Goal: Task Accomplishment & Management: Complete application form

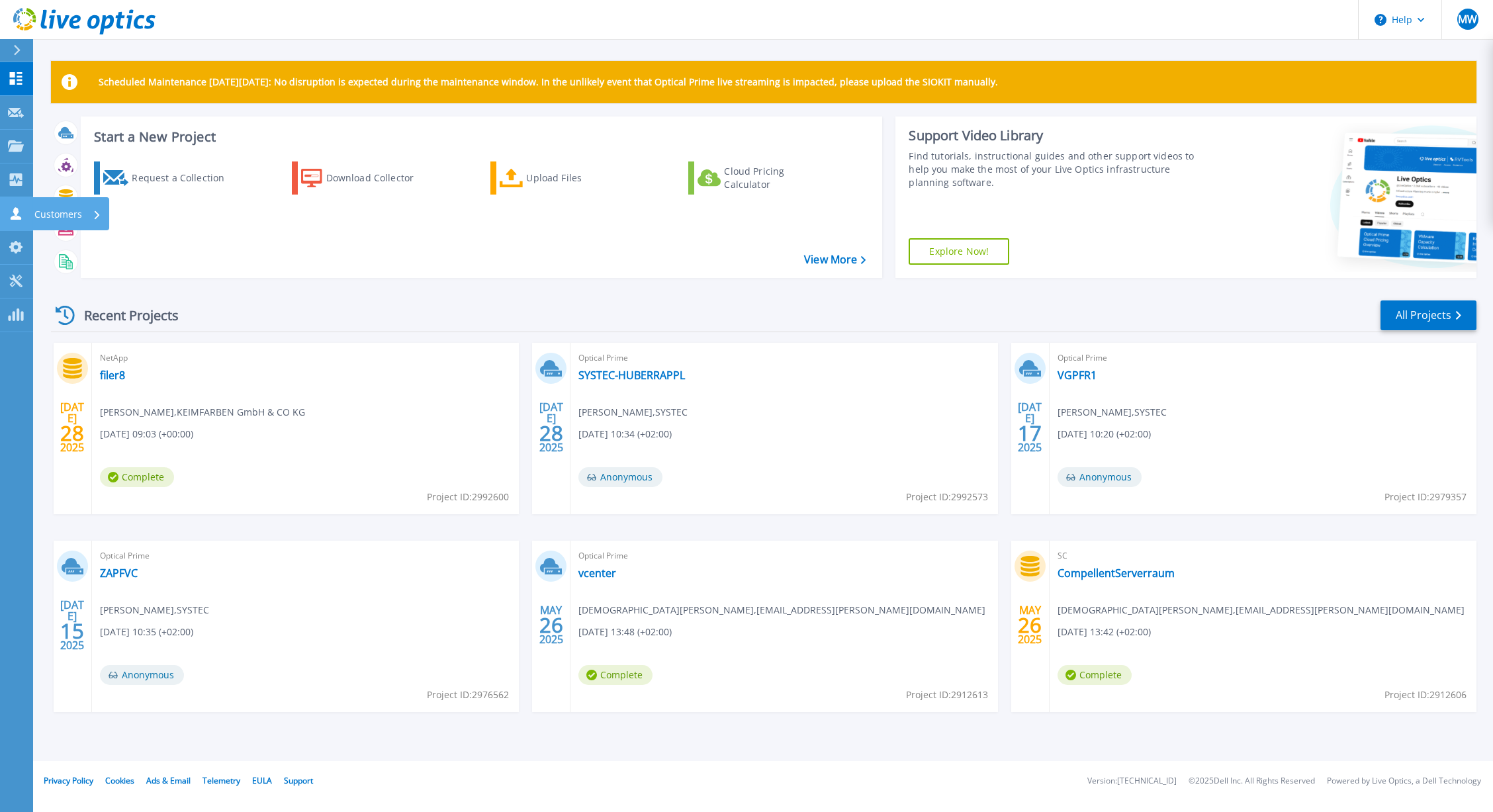
click at [19, 212] on icon at bounding box center [16, 213] width 16 height 13
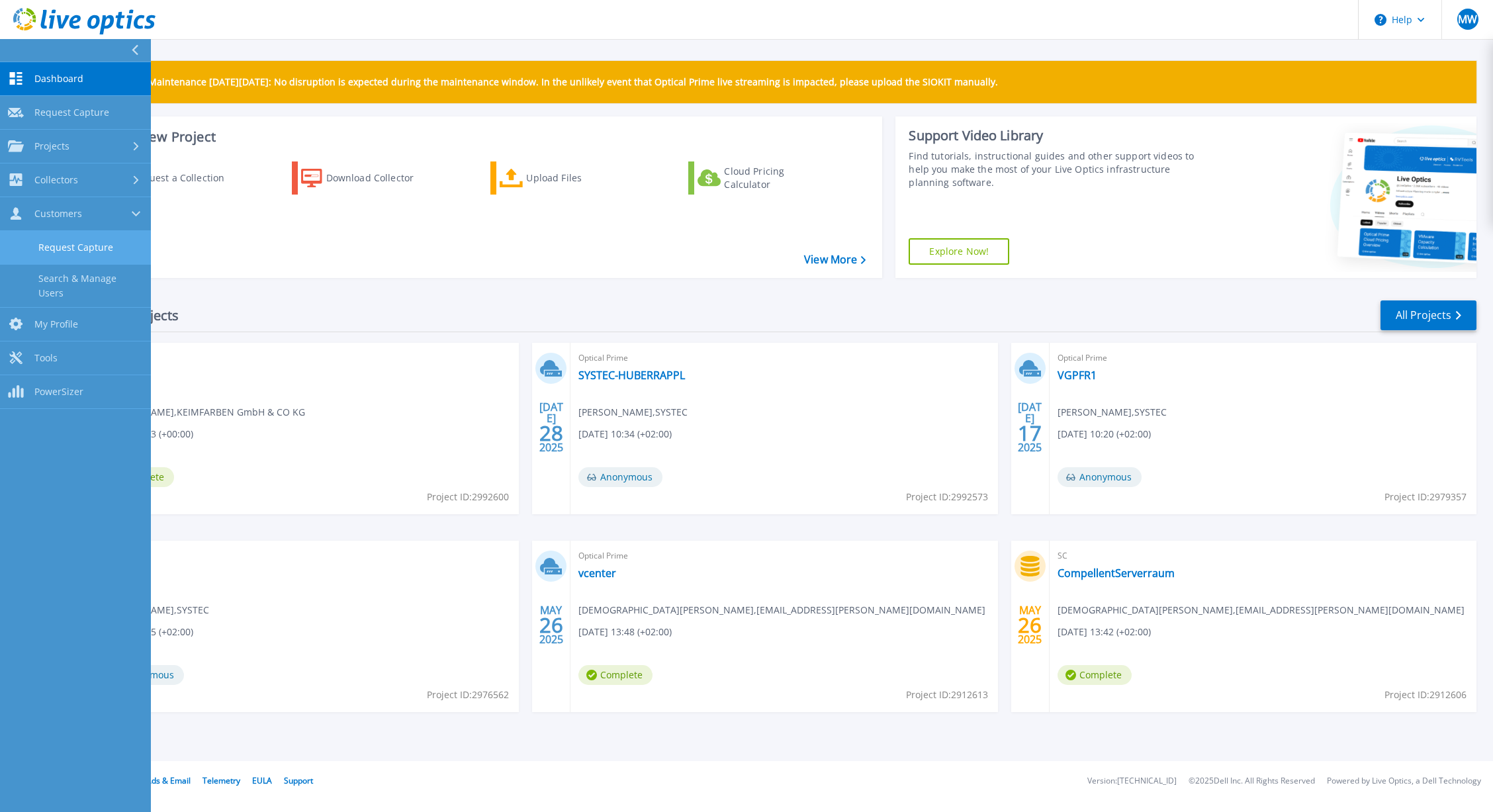
click at [47, 247] on link "Request Capture" at bounding box center [75, 248] width 151 height 34
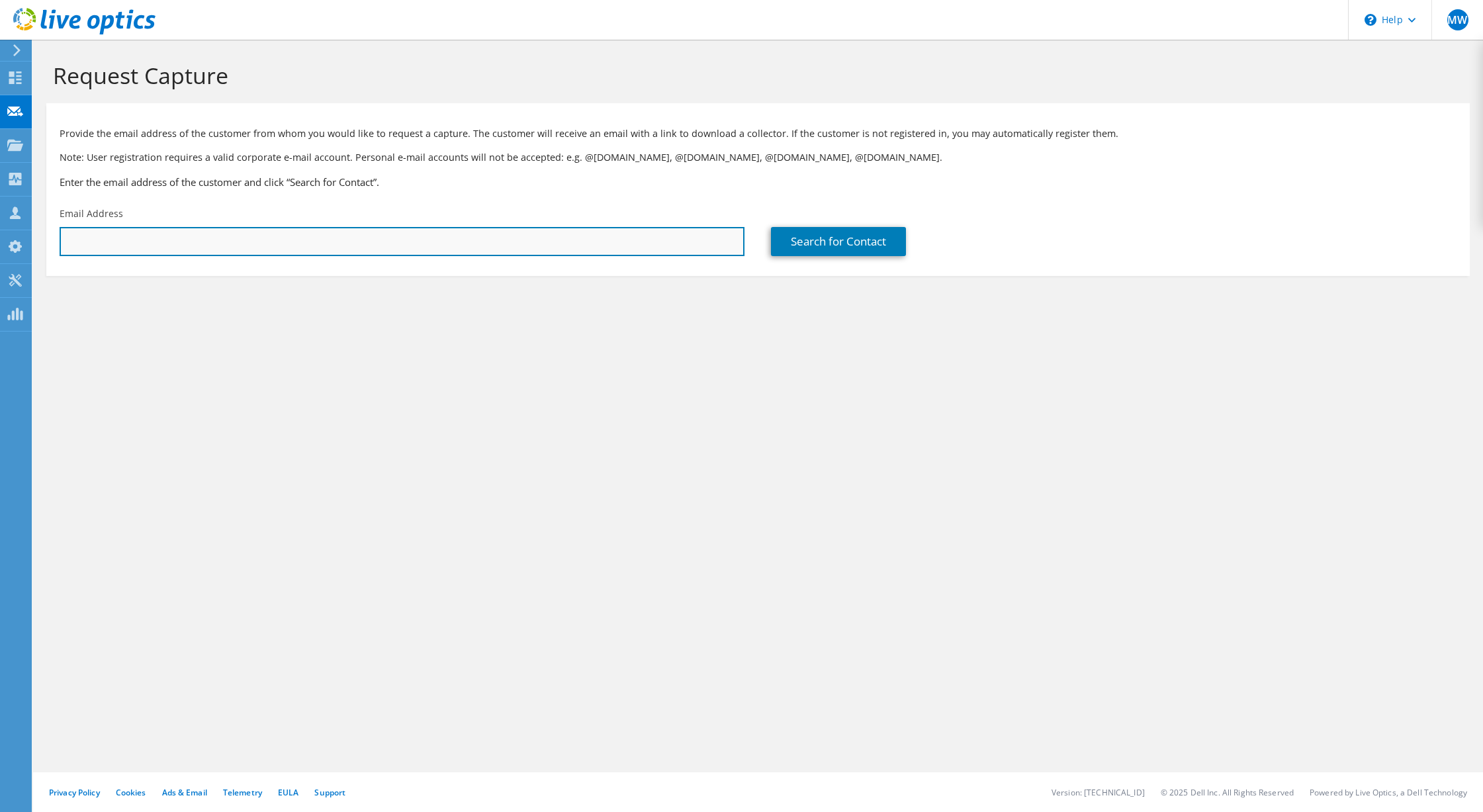
click at [97, 241] on input "text" at bounding box center [402, 241] width 685 height 29
paste input "[PERSON_NAME][EMAIL_ADDRESS][DOMAIN_NAME]"
type input "[PERSON_NAME][EMAIL_ADDRESS][DOMAIN_NAME]"
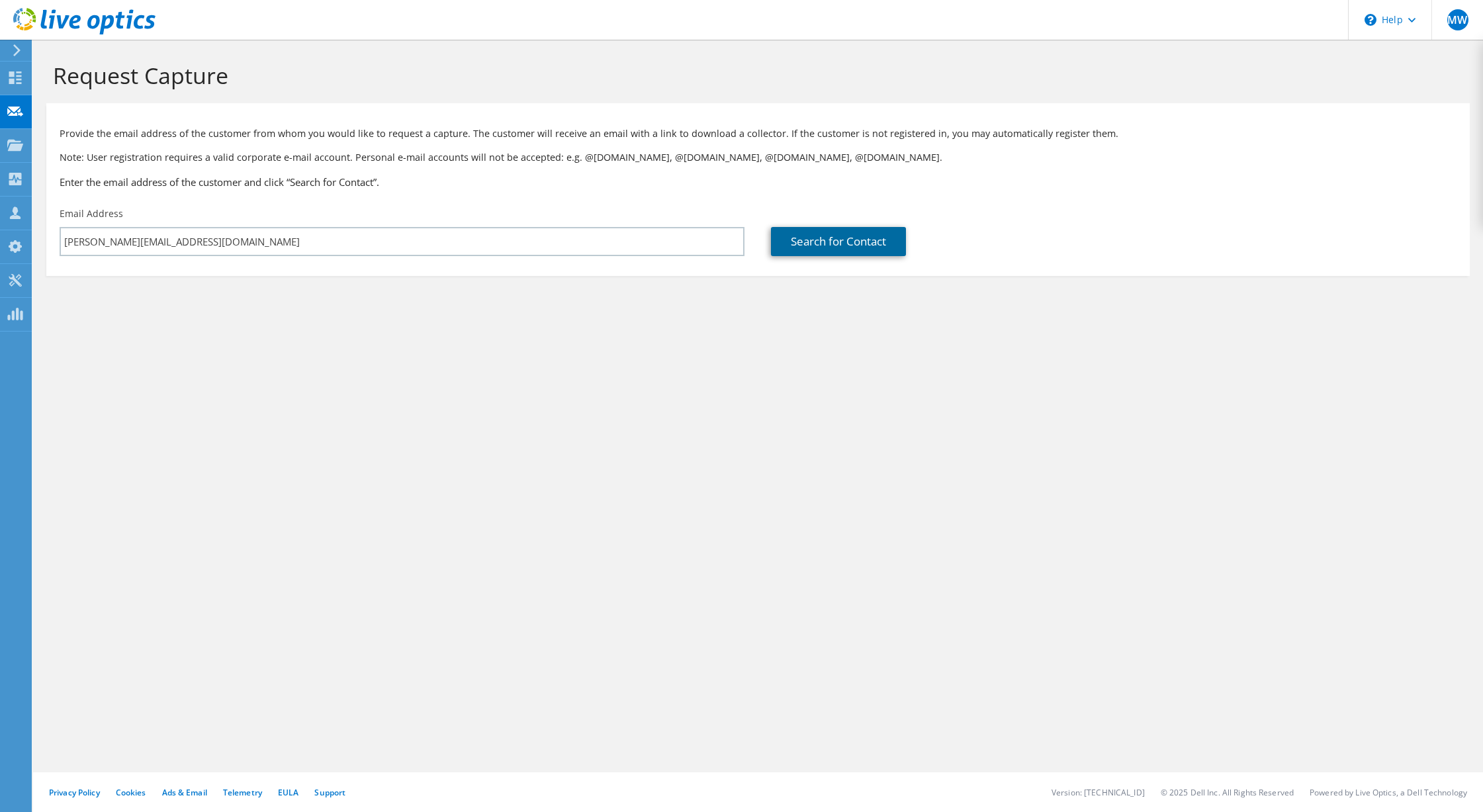
click at [857, 231] on link "Search for Contact" at bounding box center [838, 241] width 135 height 29
type input "Landratsamt [GEOGRAPHIC_DATA]"
type input "[PERSON_NAME]"
type input "Schmidhuber"
type input "[GEOGRAPHIC_DATA]"
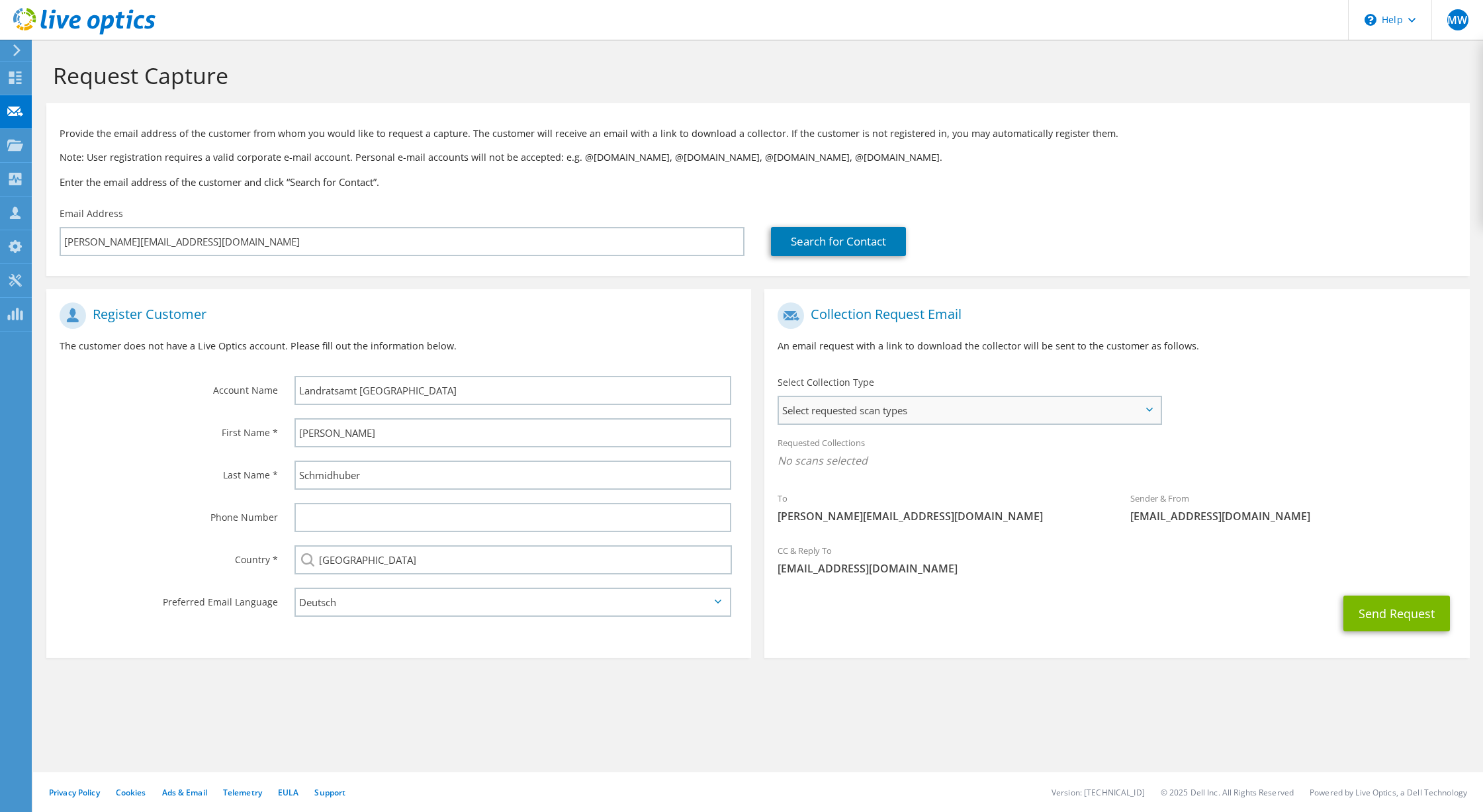
click at [1100, 410] on span "Select requested scan types" at bounding box center [969, 410] width 381 height 26
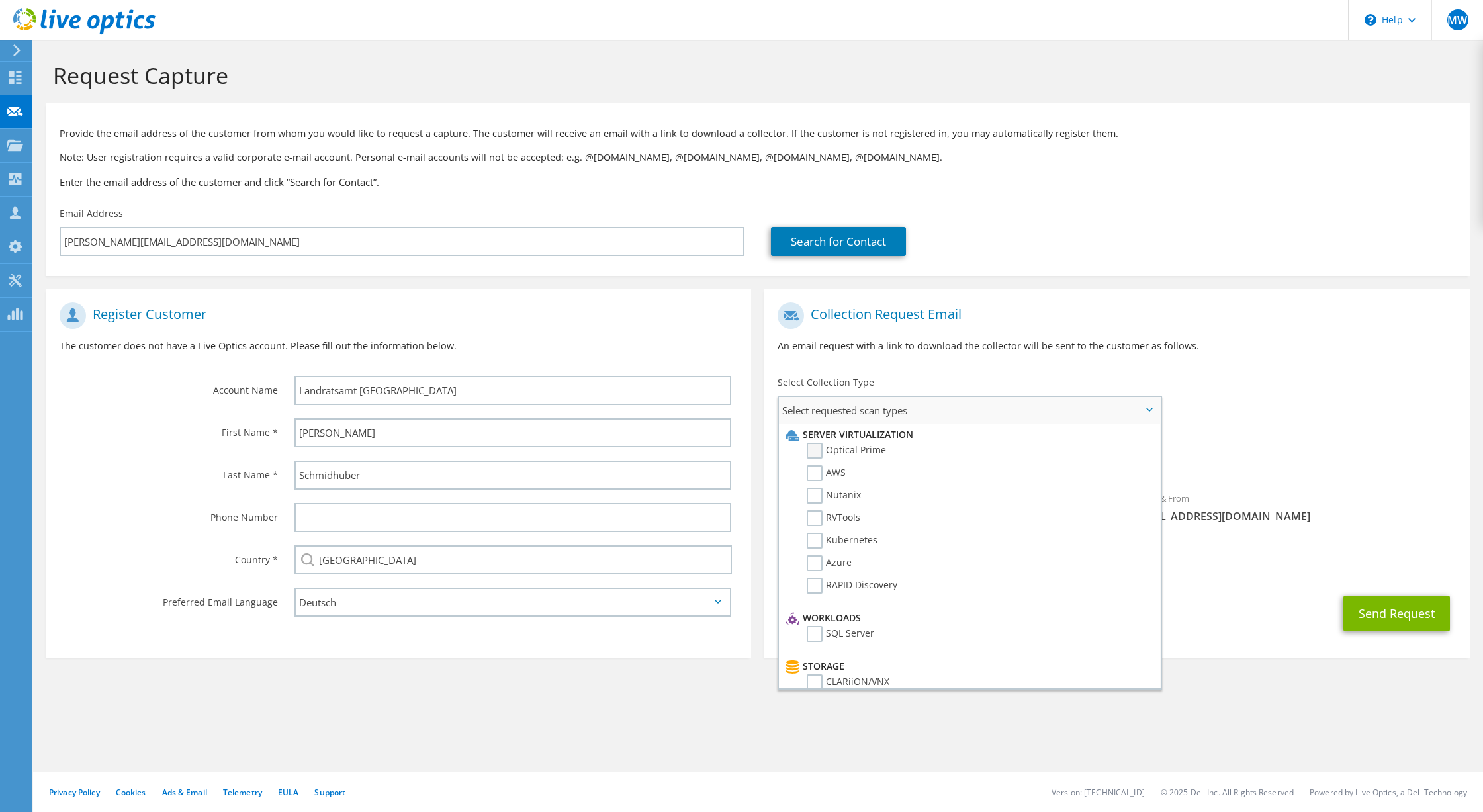
click at [825, 446] on label "Optical Prime" at bounding box center [846, 451] width 79 height 16
click at [0, 0] on input "Optical Prime" at bounding box center [0, 0] width 0 height 0
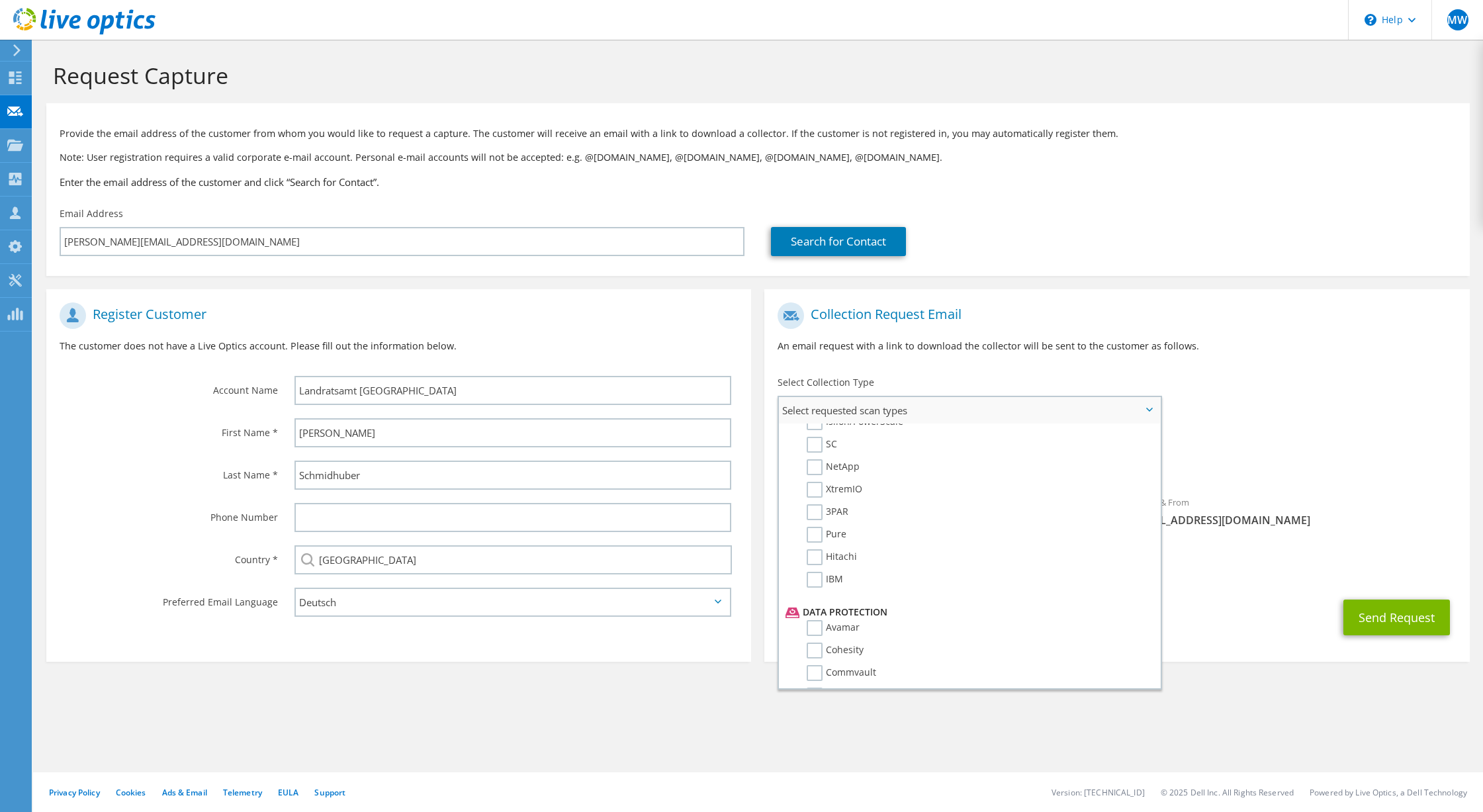
scroll to position [365, 0]
click at [1187, 333] on div "Collection Request Email An email request with a link to download the collector…" at bounding box center [1117, 332] width 705 height 74
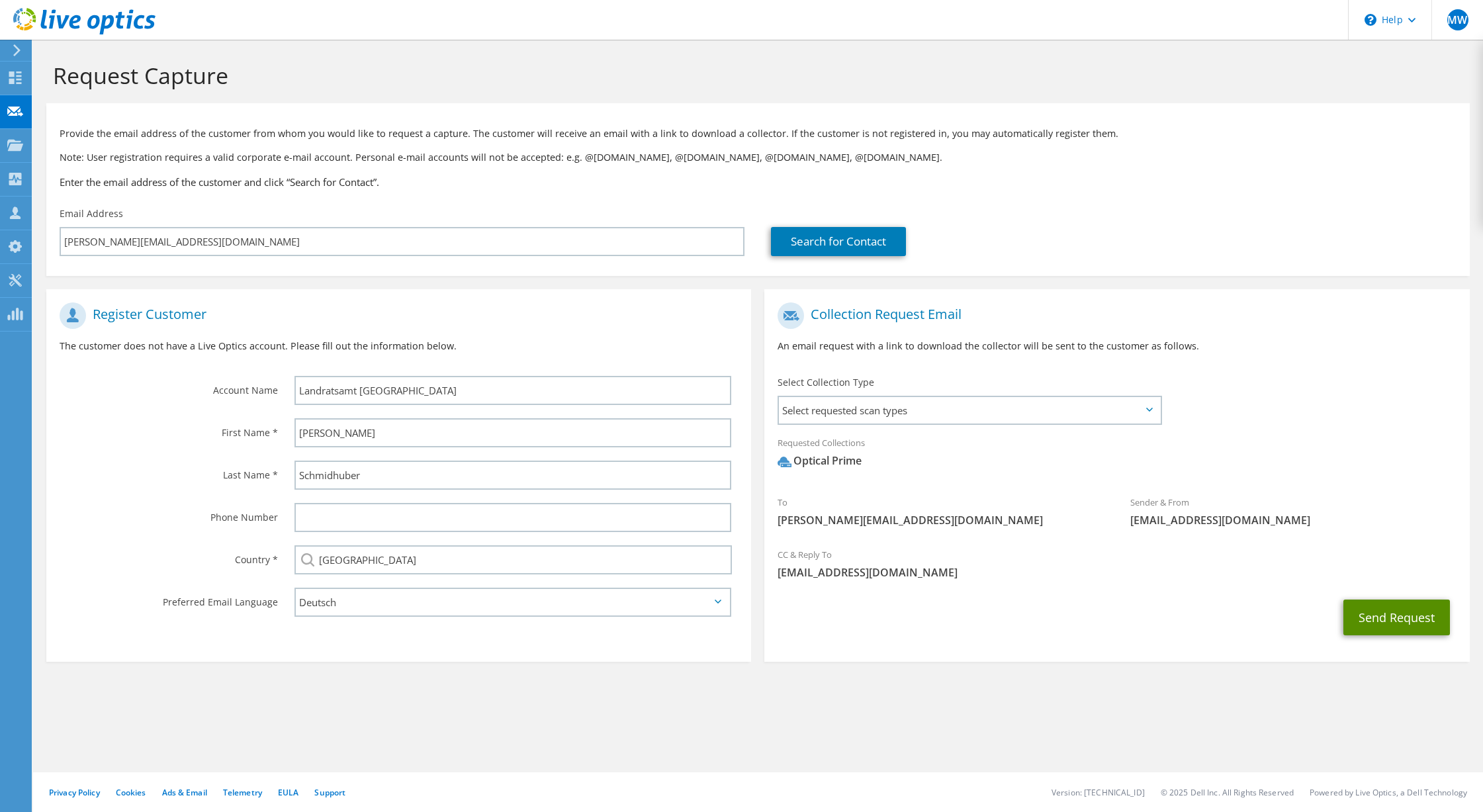
click at [1387, 616] on button "Send Request" at bounding box center [1397, 617] width 106 height 35
